Goal: Task Accomplishment & Management: Use online tool/utility

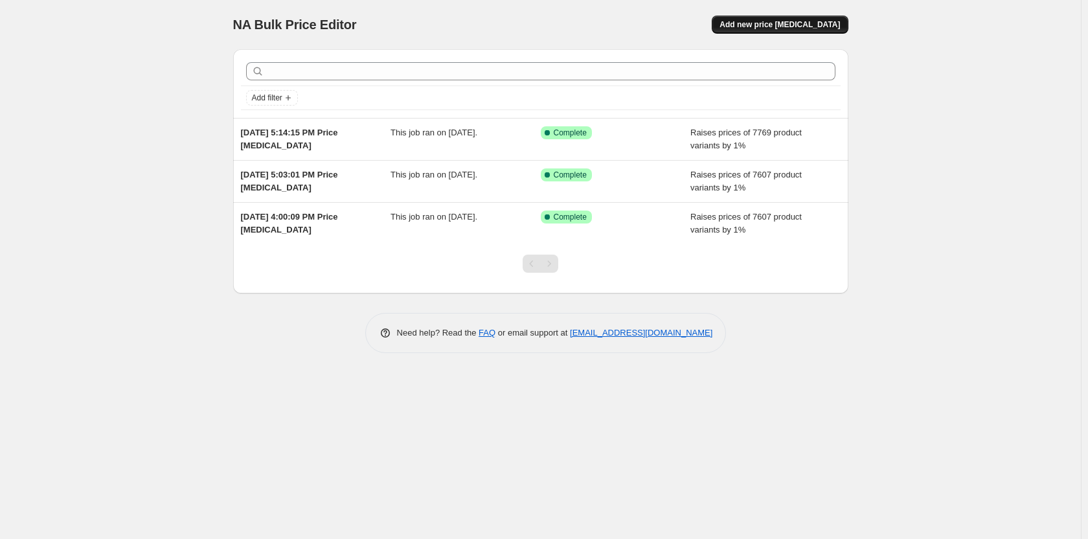
click at [819, 25] on span "Add new price [MEDICAL_DATA]" at bounding box center [779, 24] width 120 height 10
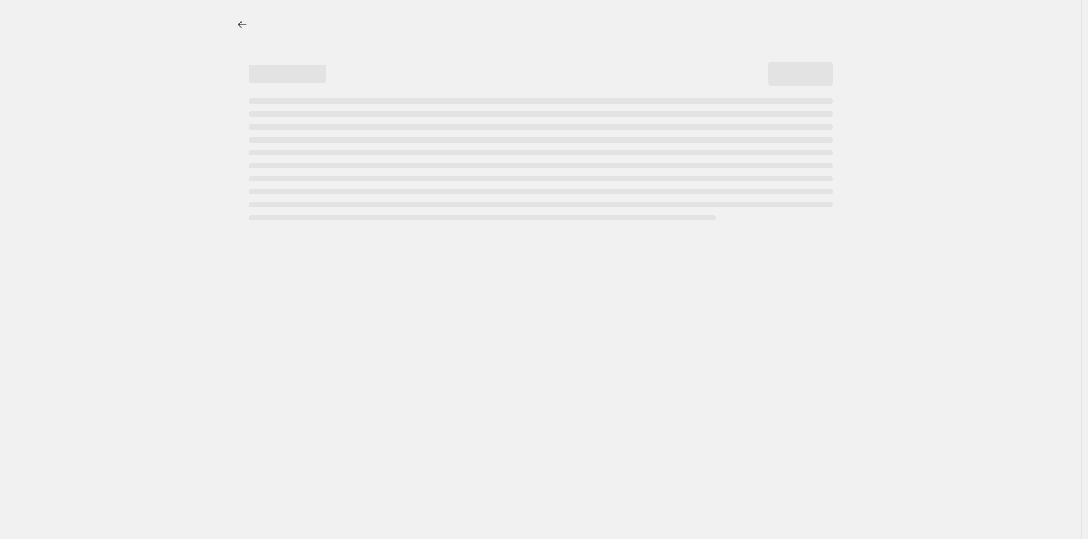
select select "percentage"
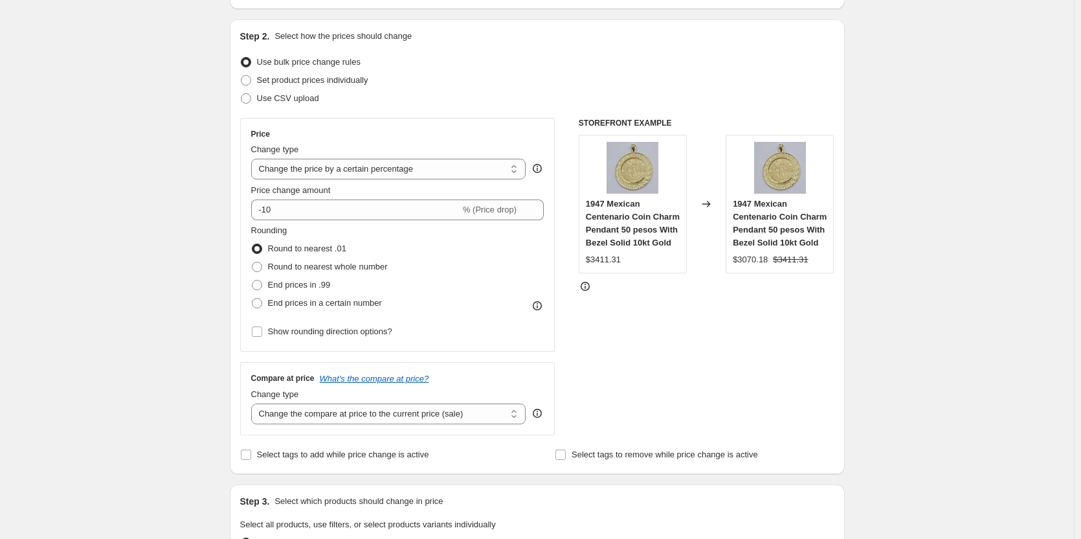
scroll to position [130, 0]
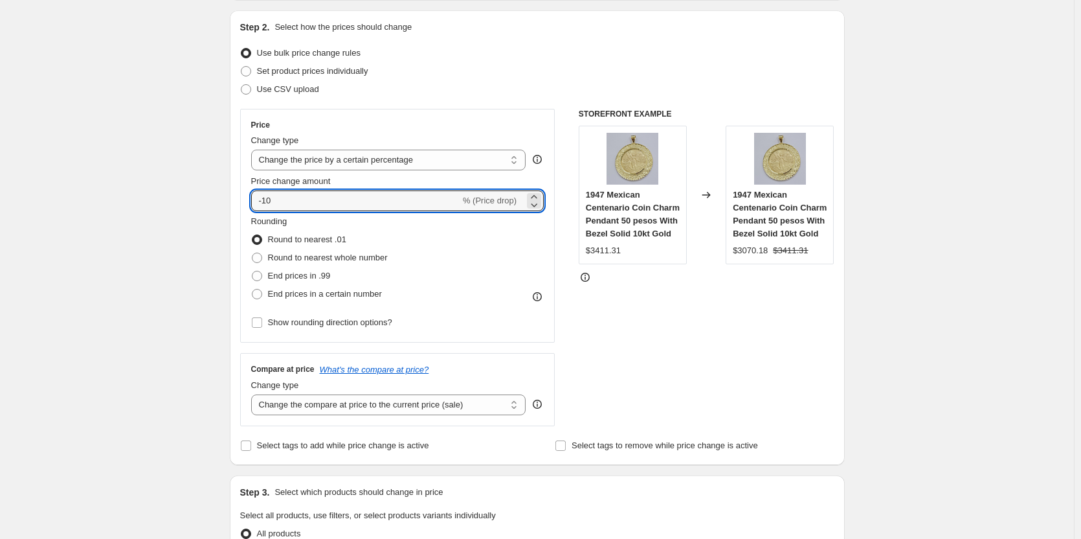
drag, startPoint x: 381, startPoint y: 199, endPoint x: 188, endPoint y: 202, distance: 193.0
click at [188, 202] on div "Create new price [MEDICAL_DATA]. This page is ready Create new price [MEDICAL_D…" at bounding box center [537, 527] width 1074 height 1315
click at [539, 194] on icon at bounding box center [534, 196] width 13 height 13
type input "2"
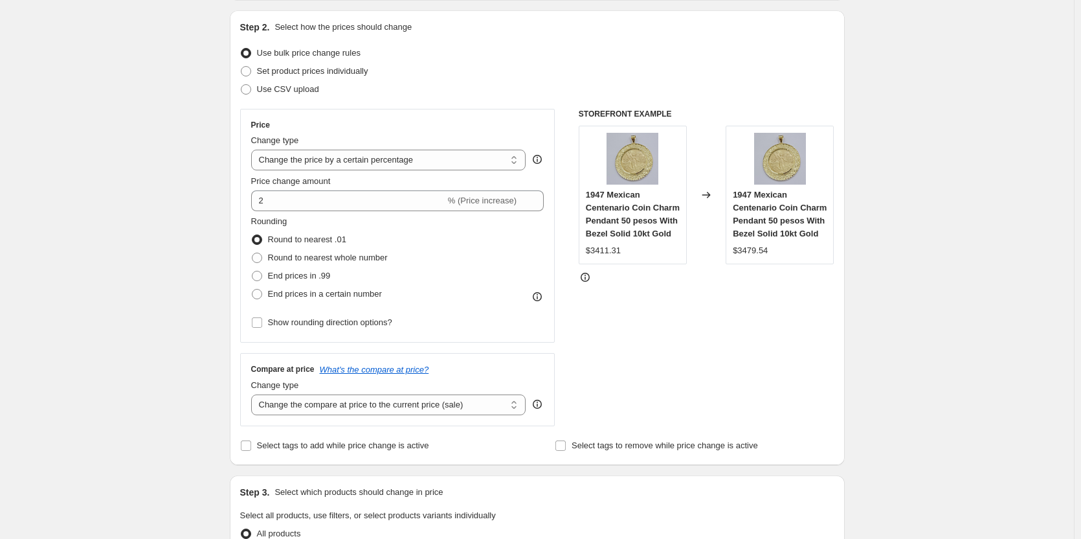
click at [124, 262] on div "Create new price [MEDICAL_DATA]. This page is ready Create new price [MEDICAL_D…" at bounding box center [537, 527] width 1074 height 1315
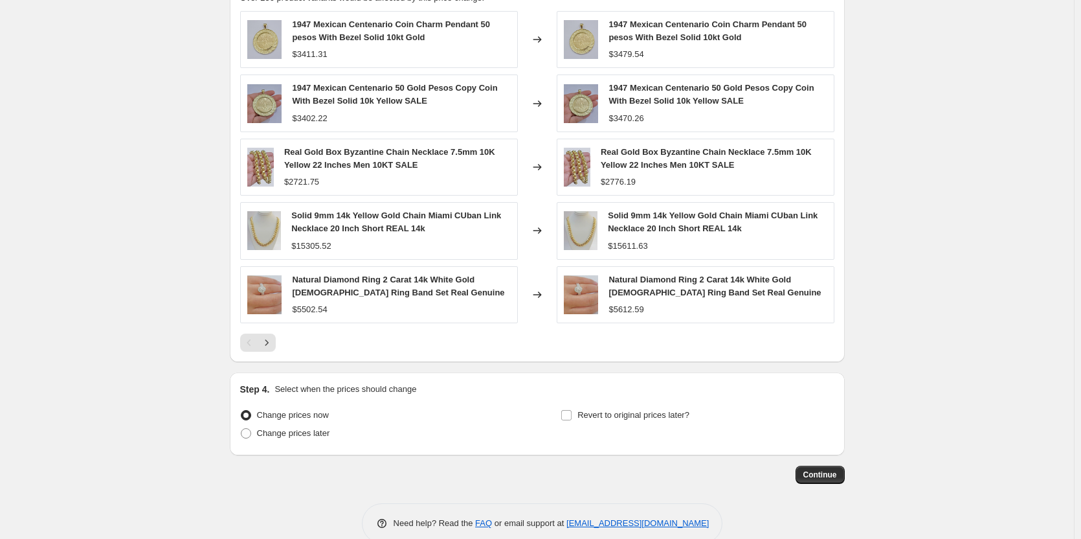
scroll to position [777, 0]
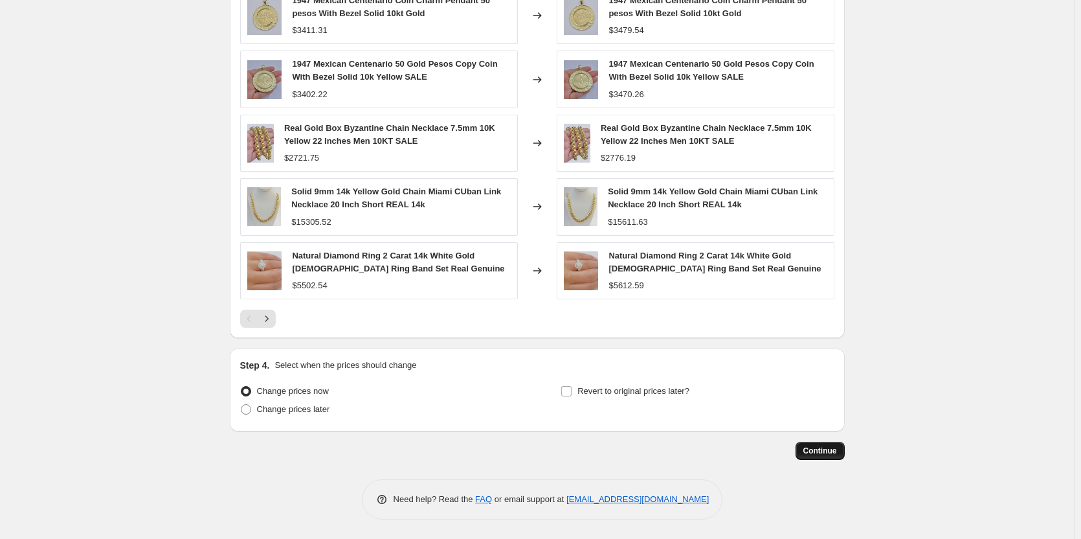
click at [832, 448] on span "Continue" at bounding box center [821, 451] width 34 height 10
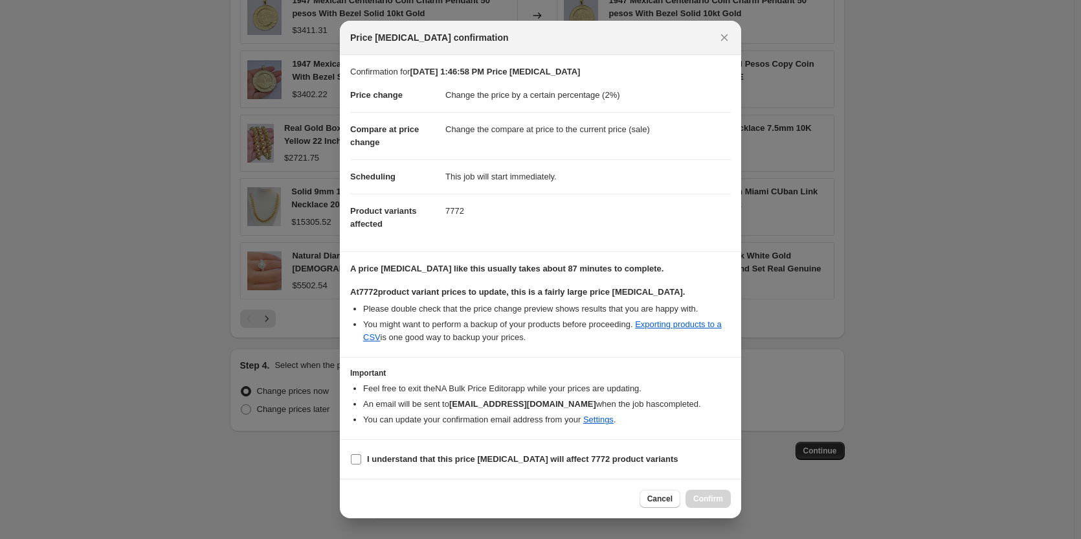
click at [352, 457] on input "I understand that this price [MEDICAL_DATA] will affect 7772 product variants" at bounding box center [356, 459] width 10 height 10
checkbox input "true"
click at [710, 495] on span "Confirm" at bounding box center [709, 498] width 30 height 10
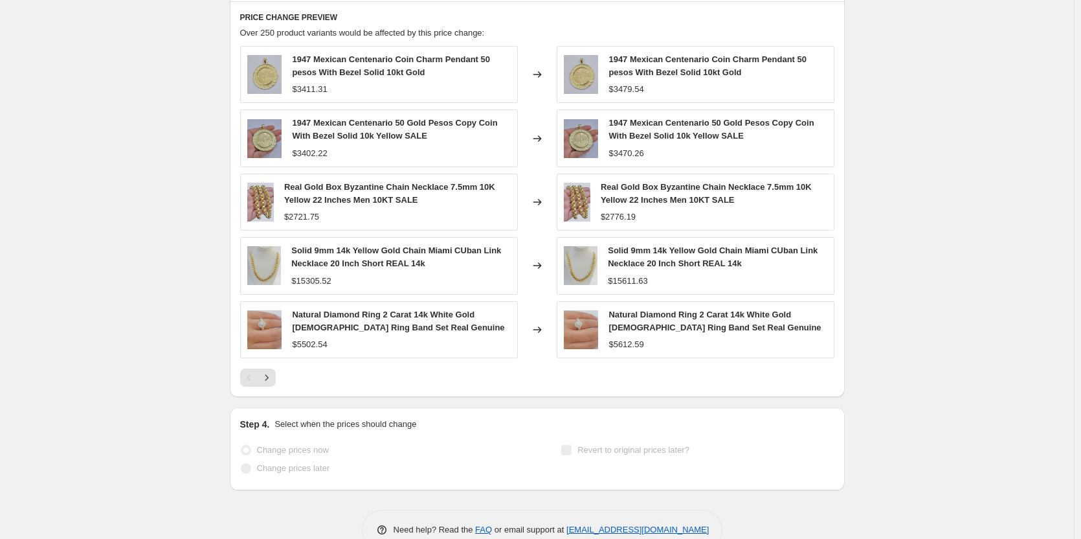
scroll to position [811, 0]
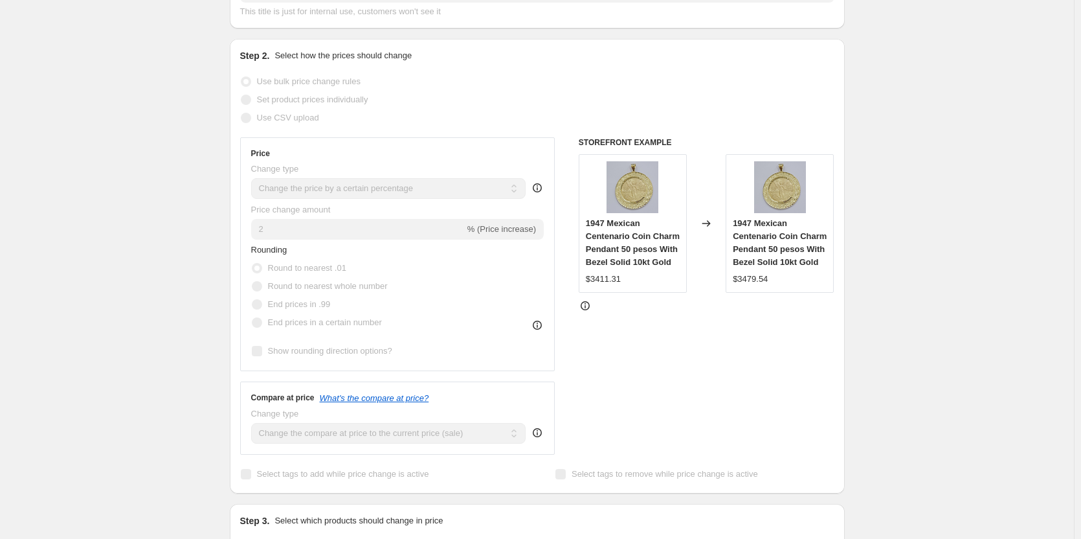
scroll to position [0, 0]
